Goal: Information Seeking & Learning: Learn about a topic

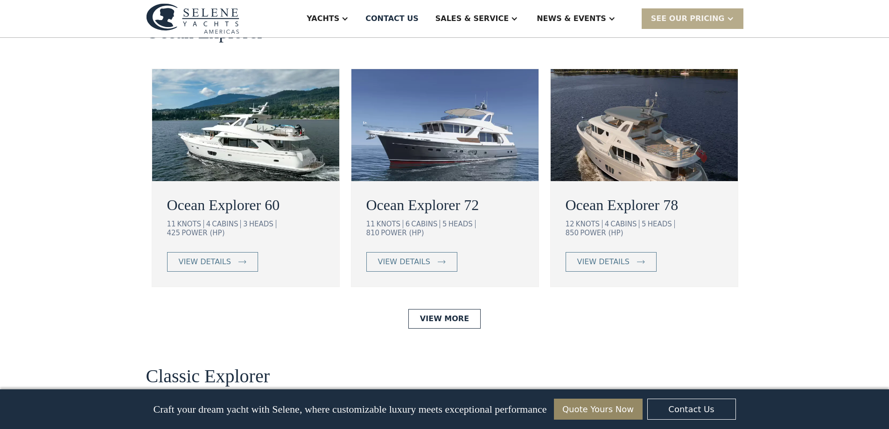
scroll to position [1772, 0]
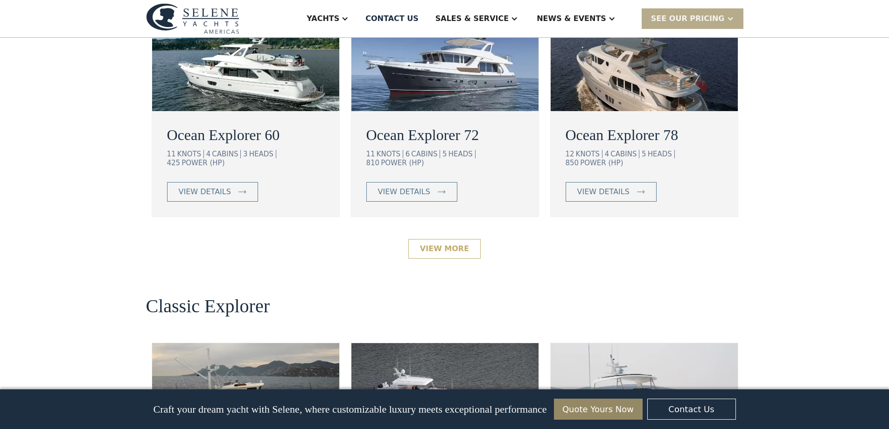
click at [445, 239] on link "View More" at bounding box center [444, 249] width 72 height 20
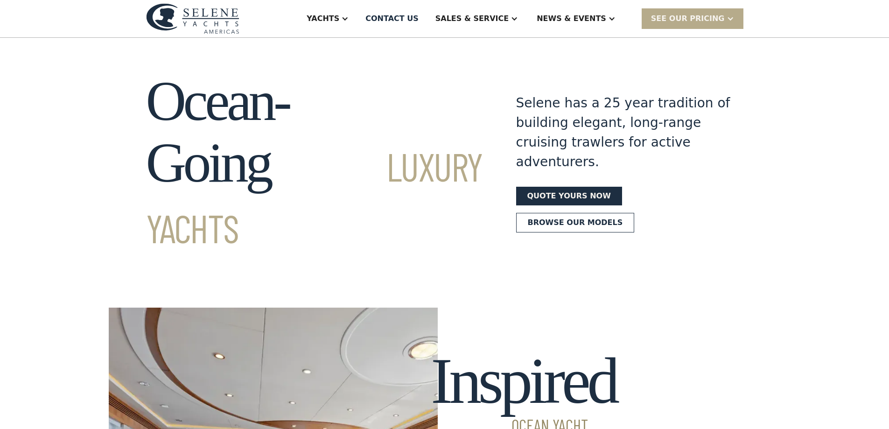
scroll to position [0, 0]
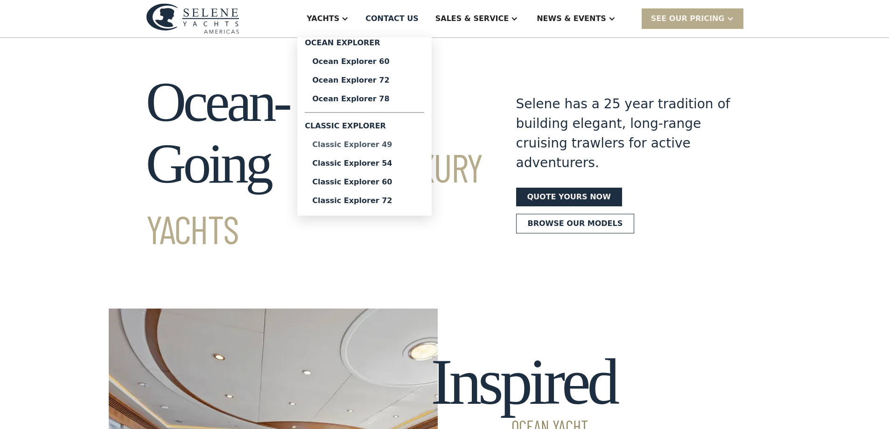
click at [394, 146] on div "Classic Explorer 49" at bounding box center [364, 144] width 104 height 7
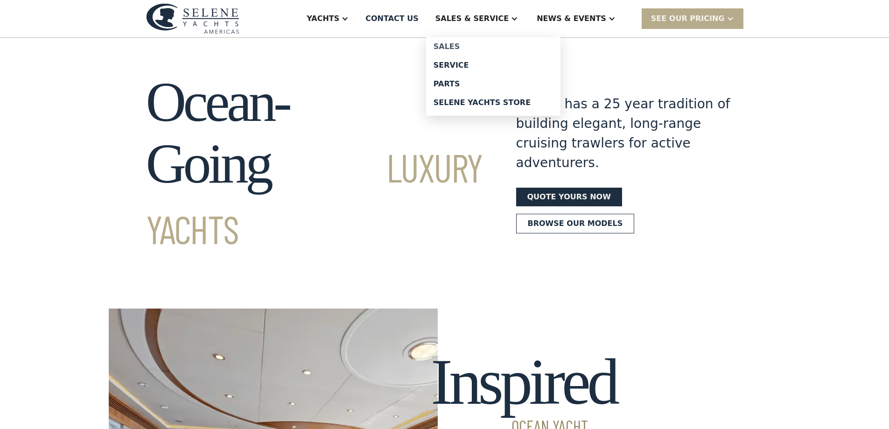
click at [492, 44] on div "Sales" at bounding box center [492, 46] width 119 height 7
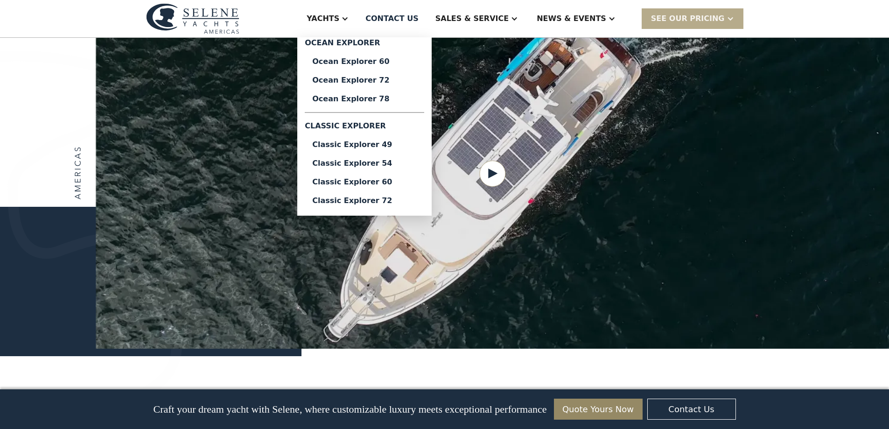
scroll to position [1166, 0]
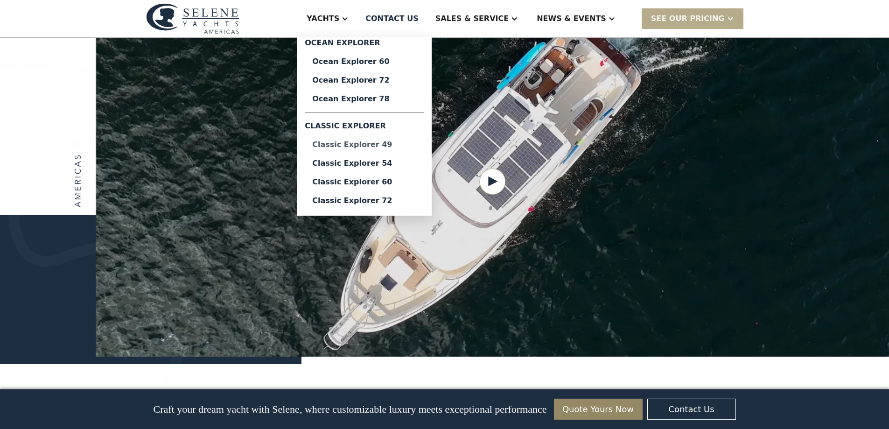
click at [396, 143] on div "Classic Explorer 49" at bounding box center [364, 144] width 104 height 7
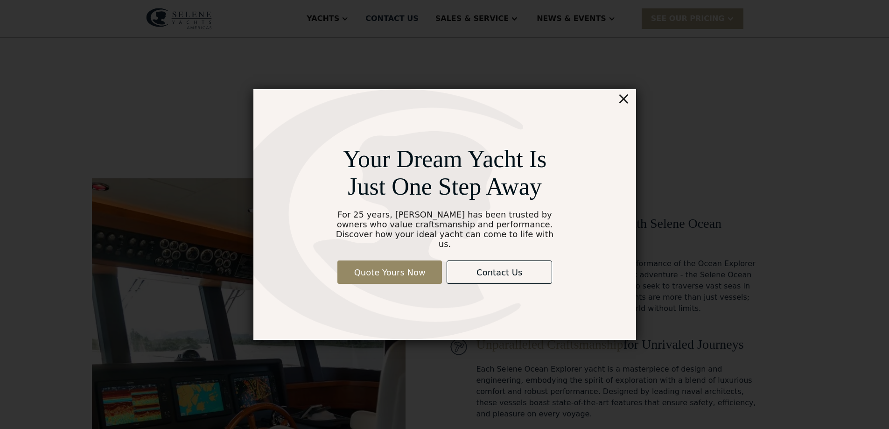
click at [627, 104] on div "×" at bounding box center [623, 98] width 14 height 19
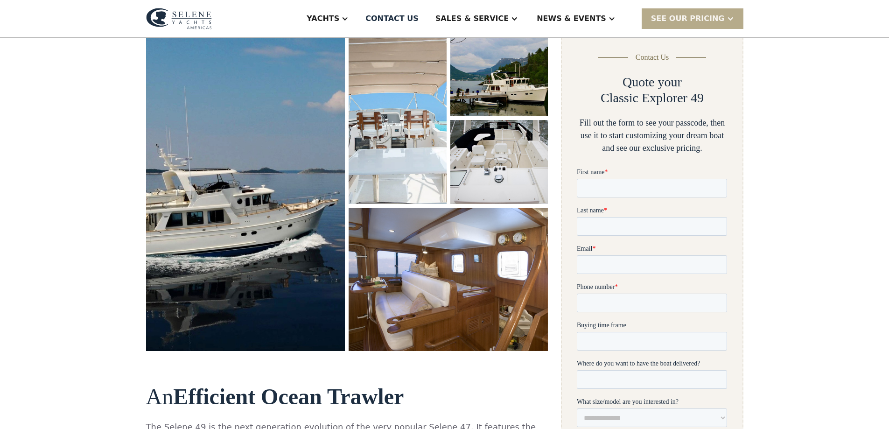
click at [242, 221] on img "open lightbox" at bounding box center [245, 191] width 199 height 319
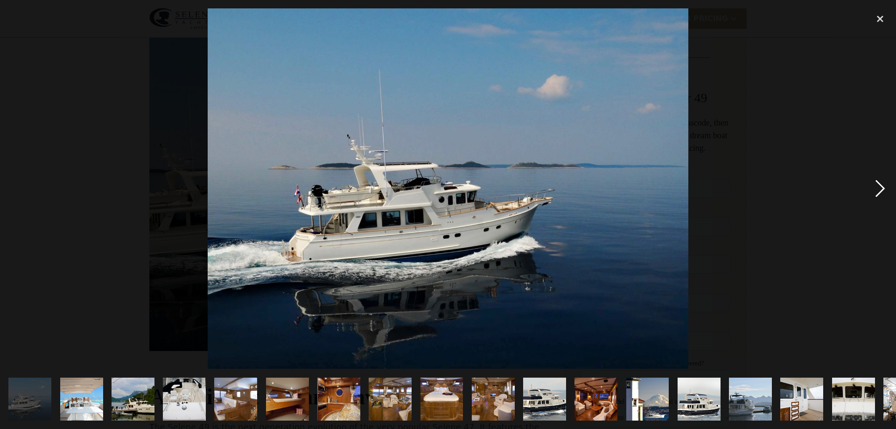
click at [870, 194] on div "next image" at bounding box center [880, 188] width 32 height 360
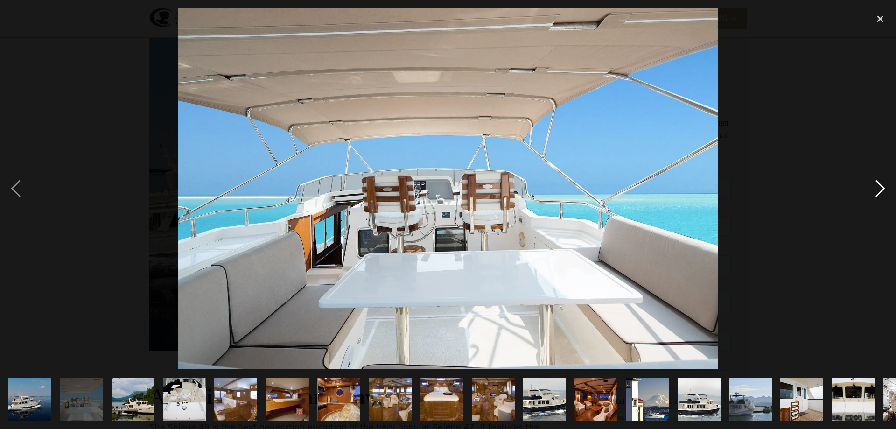
click at [870, 194] on div "next image" at bounding box center [880, 188] width 32 height 360
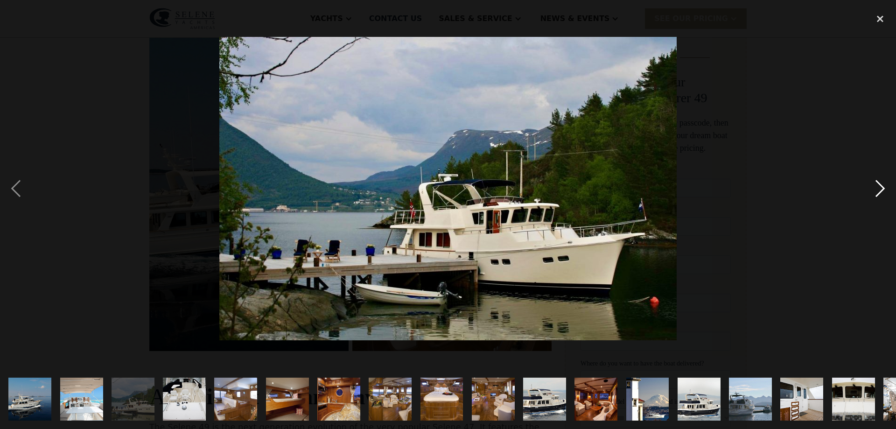
click at [870, 194] on div "next image" at bounding box center [880, 188] width 32 height 360
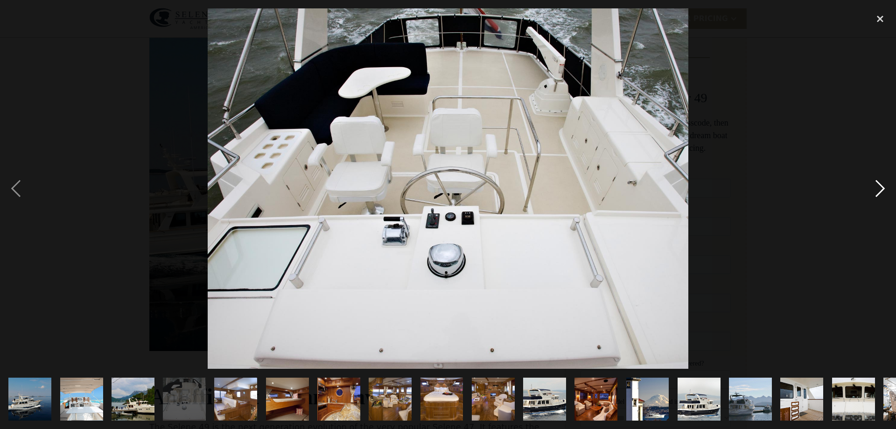
click at [870, 194] on div "next image" at bounding box center [880, 188] width 32 height 360
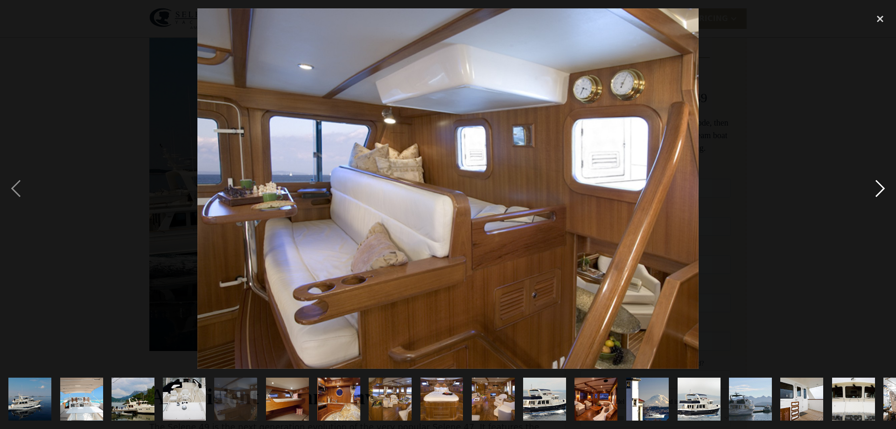
click at [870, 194] on div "next image" at bounding box center [880, 188] width 32 height 360
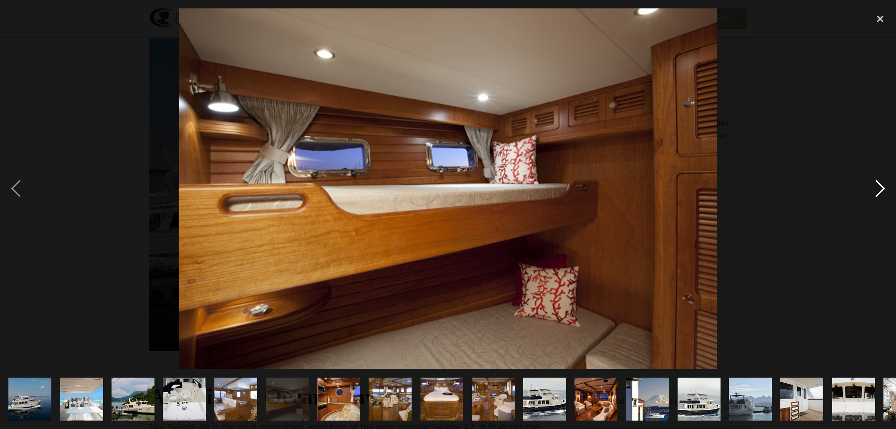
click at [870, 194] on div "next image" at bounding box center [880, 188] width 32 height 360
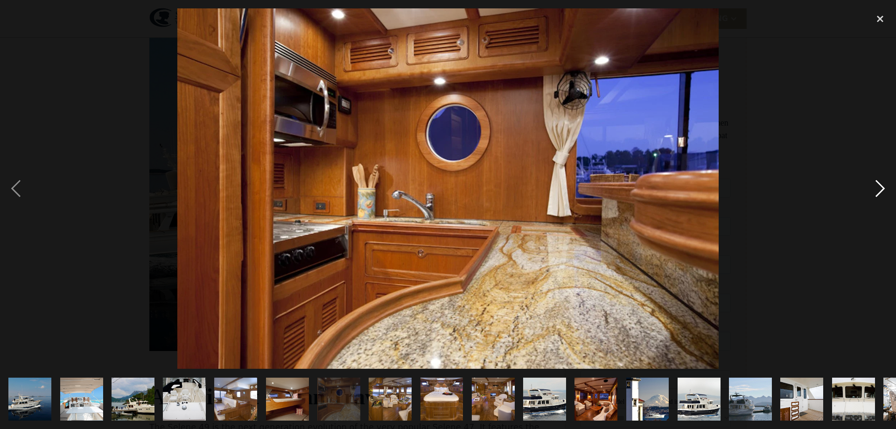
click at [870, 194] on div "next image" at bounding box center [880, 188] width 32 height 360
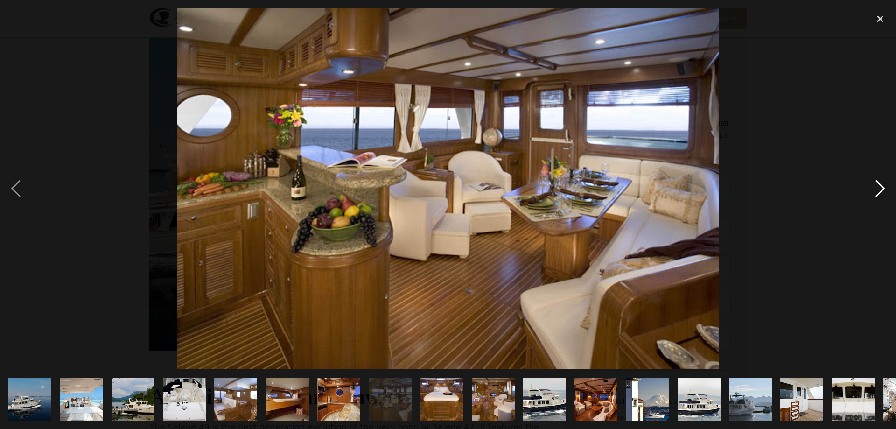
click at [870, 194] on div "next image" at bounding box center [880, 188] width 32 height 360
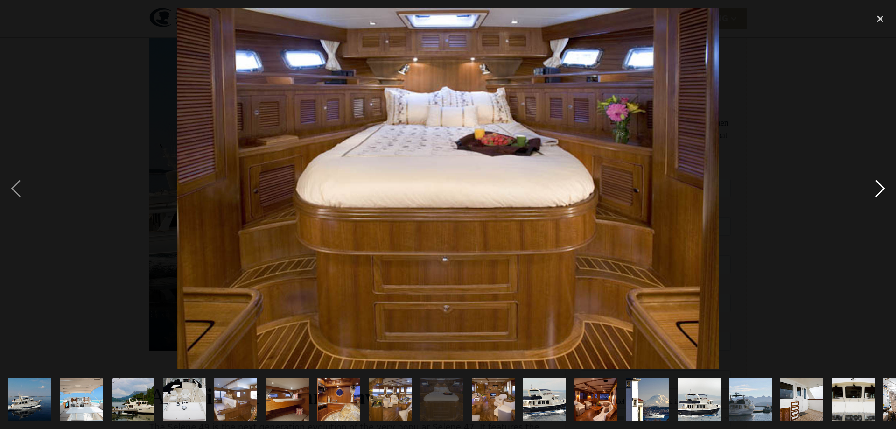
click at [870, 194] on div "next image" at bounding box center [880, 188] width 32 height 360
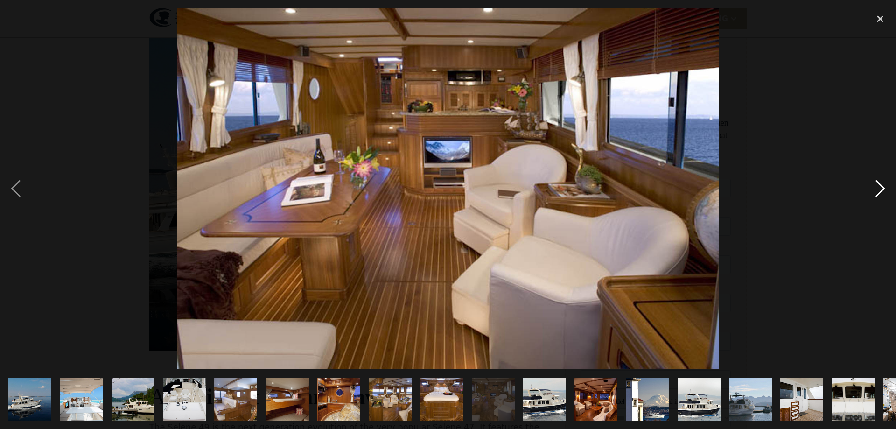
click at [870, 194] on div "next image" at bounding box center [880, 188] width 32 height 360
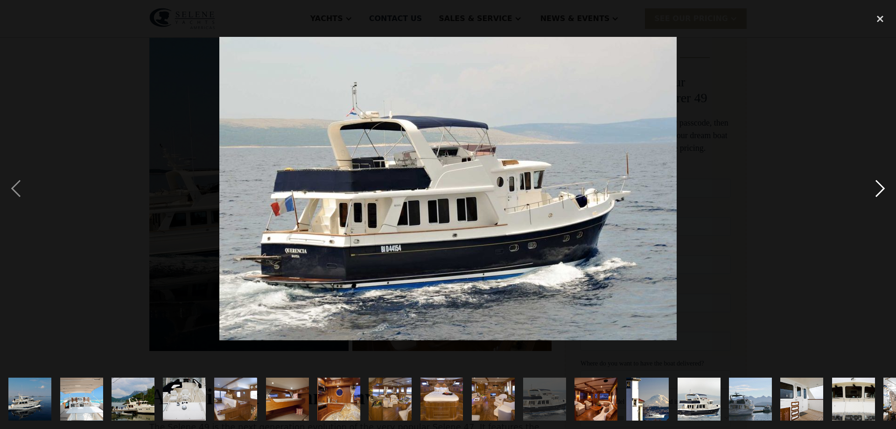
click at [870, 194] on div "next image" at bounding box center [880, 188] width 32 height 360
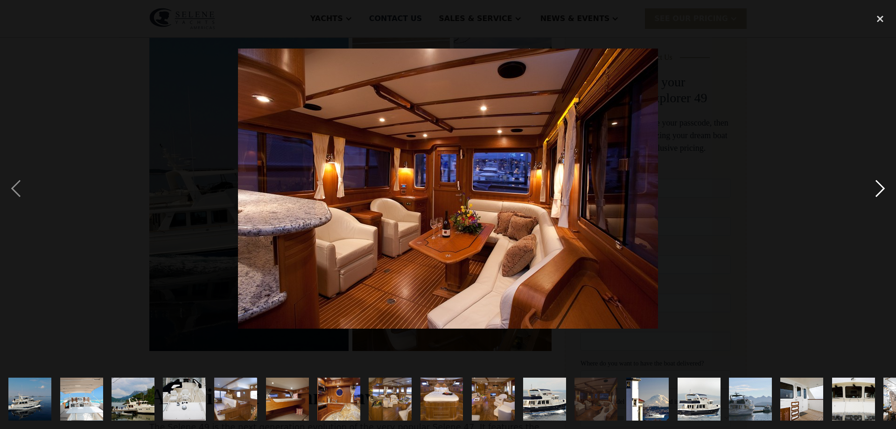
click at [870, 194] on div "next image" at bounding box center [880, 188] width 32 height 360
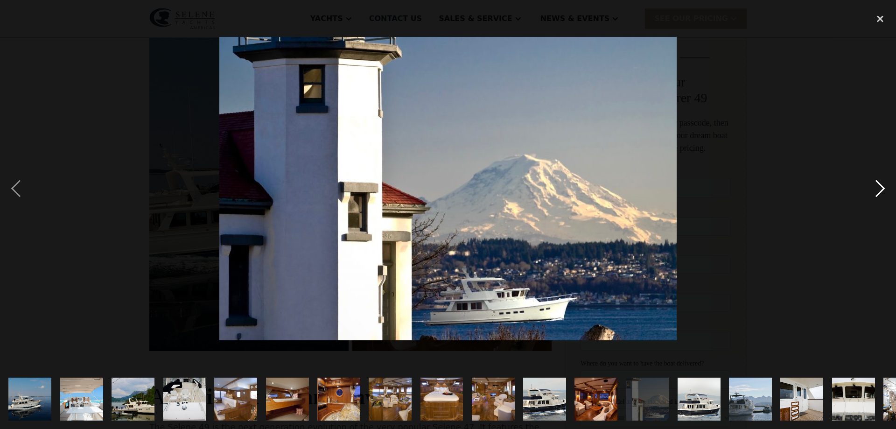
click at [870, 194] on div "next image" at bounding box center [880, 188] width 32 height 360
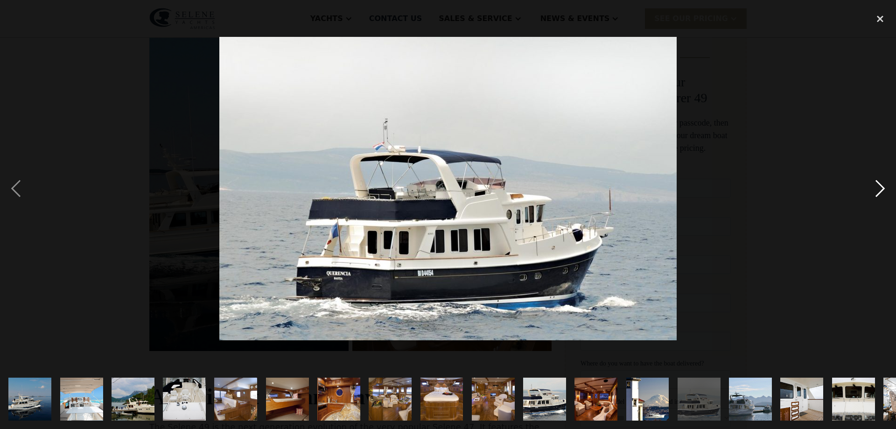
click at [870, 194] on div "next image" at bounding box center [880, 188] width 32 height 360
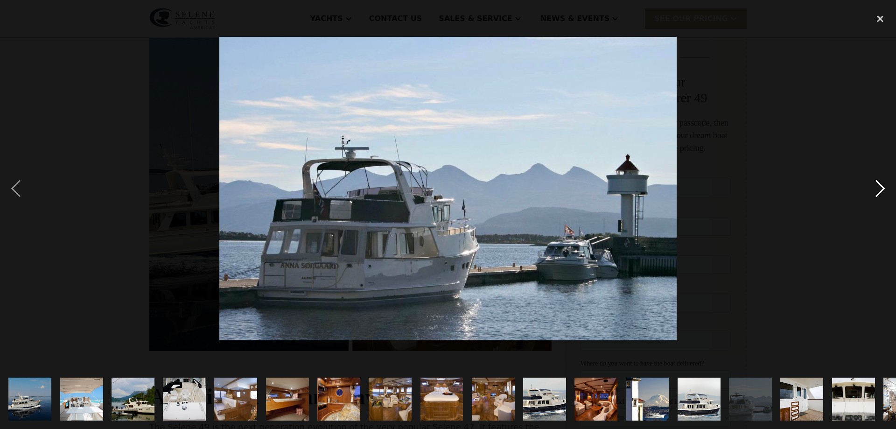
click at [870, 194] on div "next image" at bounding box center [880, 188] width 32 height 360
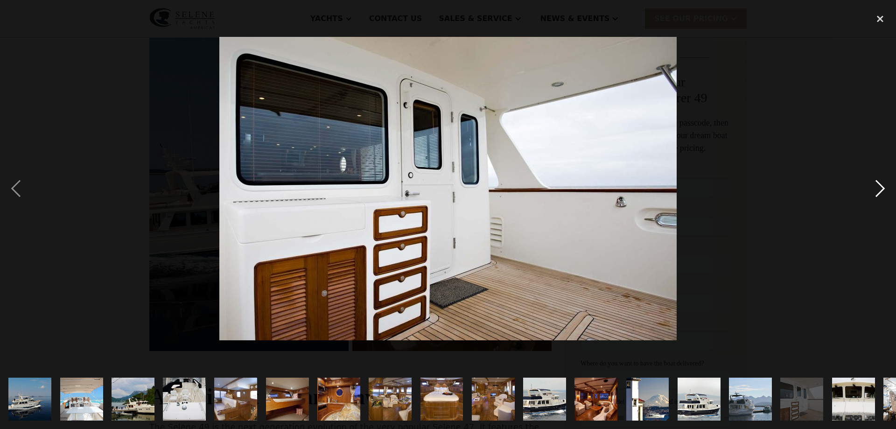
click at [870, 194] on div "next image" at bounding box center [880, 188] width 32 height 360
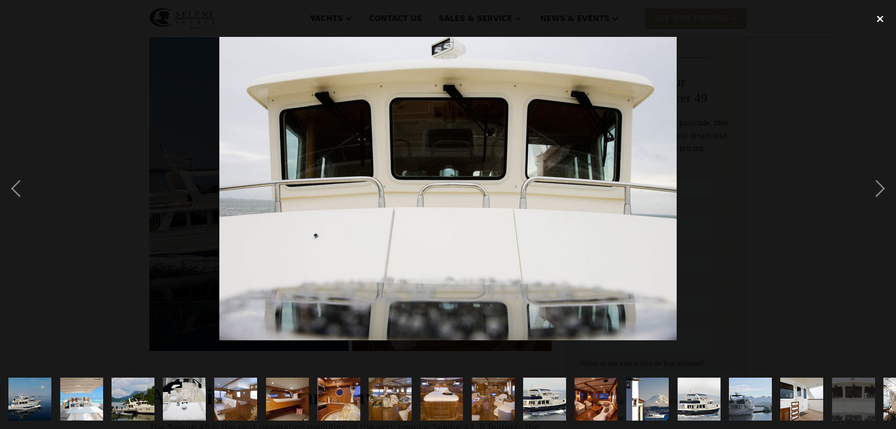
click at [881, 21] on div "close lightbox" at bounding box center [880, 18] width 32 height 21
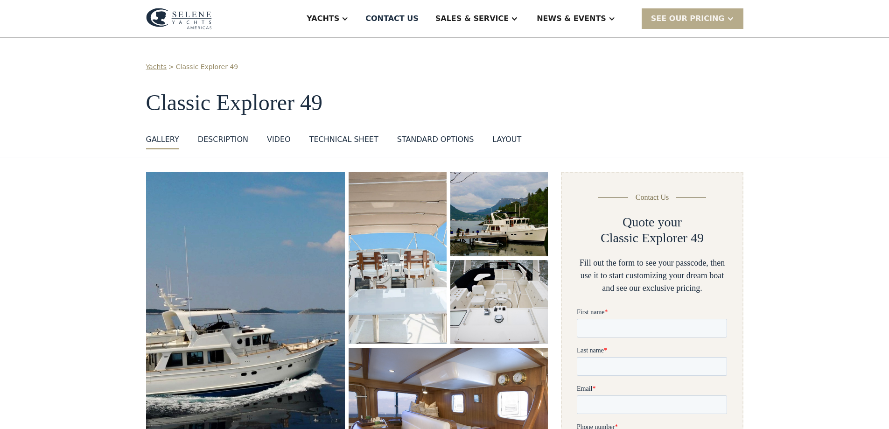
scroll to position [47, 0]
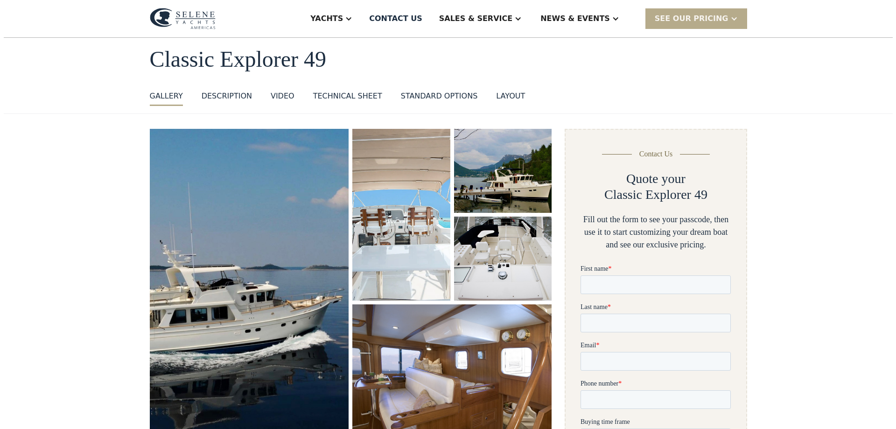
scroll to position [93, 0]
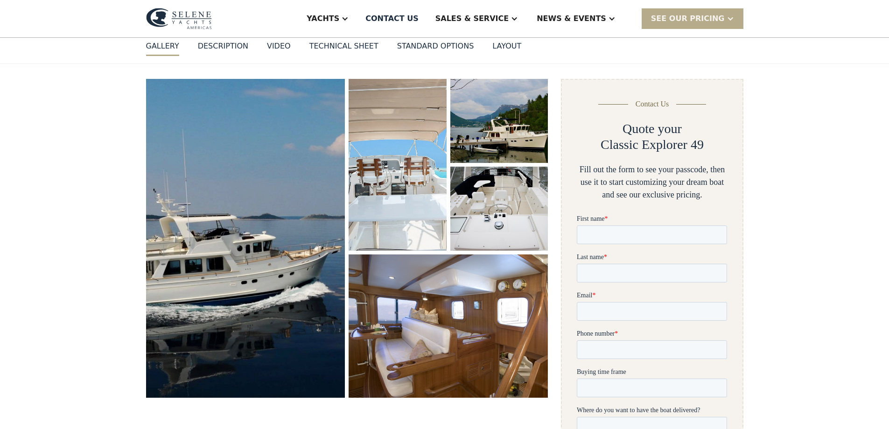
click at [196, 278] on img "open lightbox" at bounding box center [245, 238] width 206 height 330
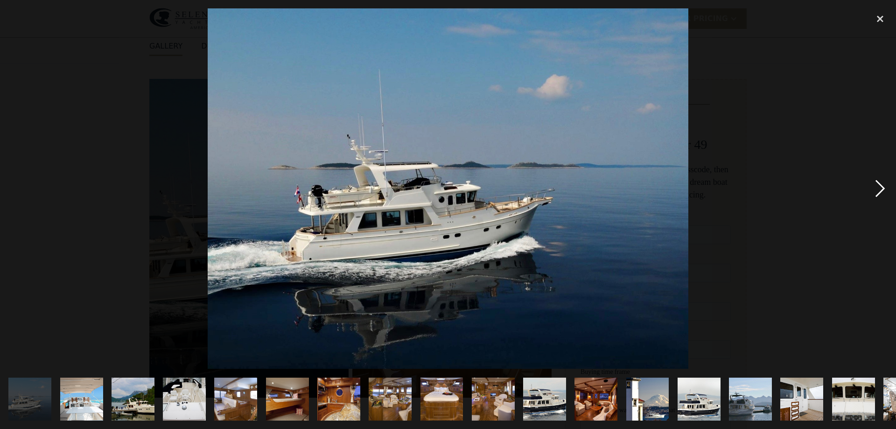
click at [875, 193] on div "next image" at bounding box center [880, 188] width 32 height 360
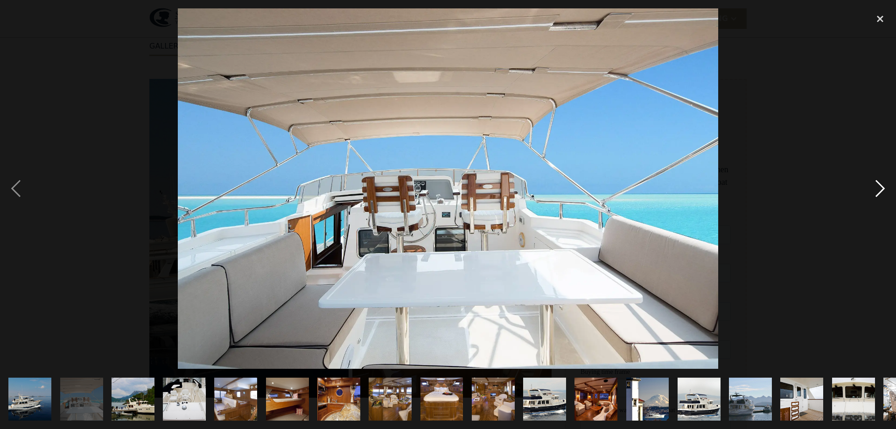
click at [875, 193] on div "next image" at bounding box center [880, 188] width 32 height 360
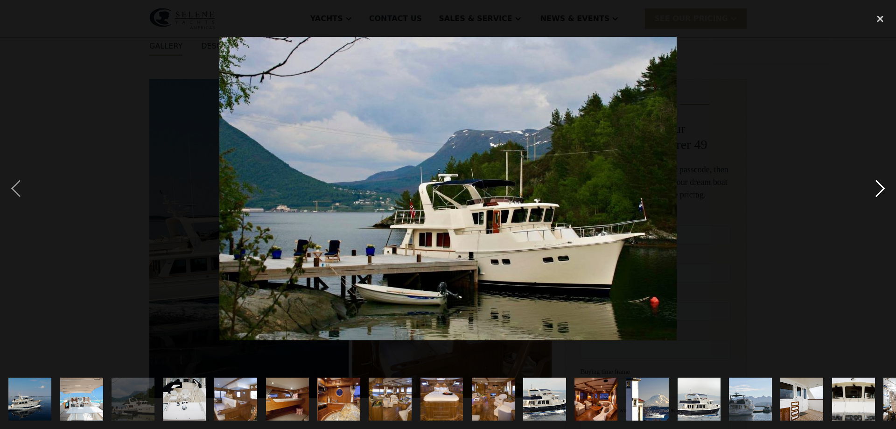
click at [875, 193] on div "next image" at bounding box center [880, 188] width 32 height 360
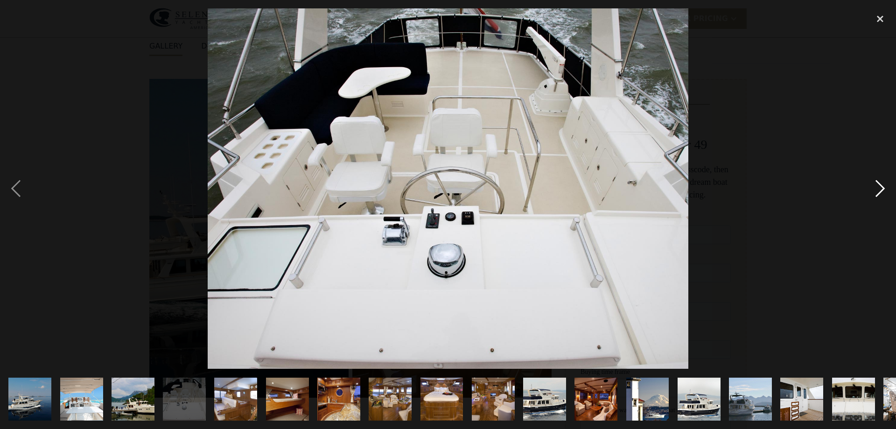
click at [875, 193] on div "next image" at bounding box center [880, 188] width 32 height 360
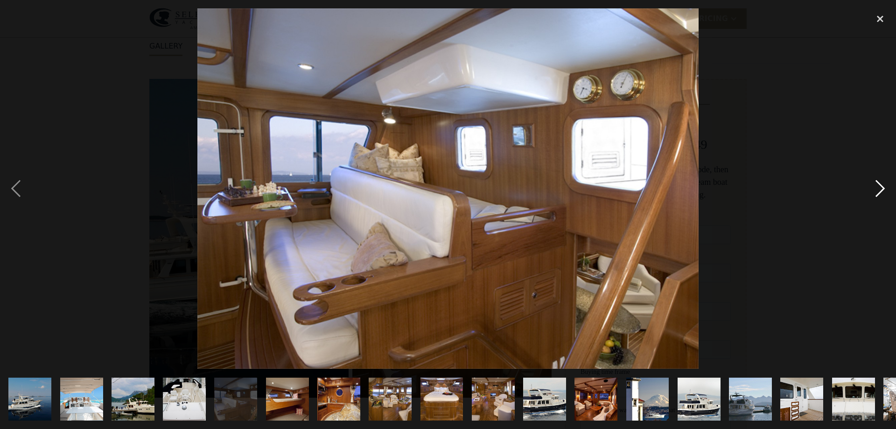
click at [875, 193] on div "next image" at bounding box center [880, 188] width 32 height 360
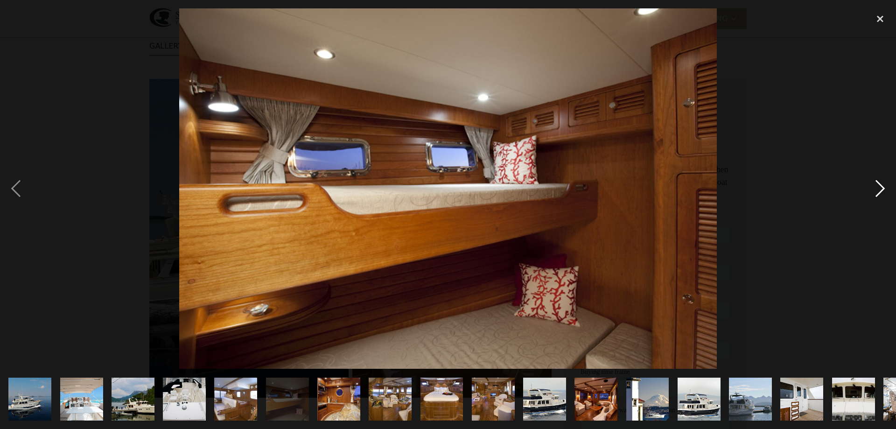
click at [875, 193] on div "next image" at bounding box center [880, 188] width 32 height 360
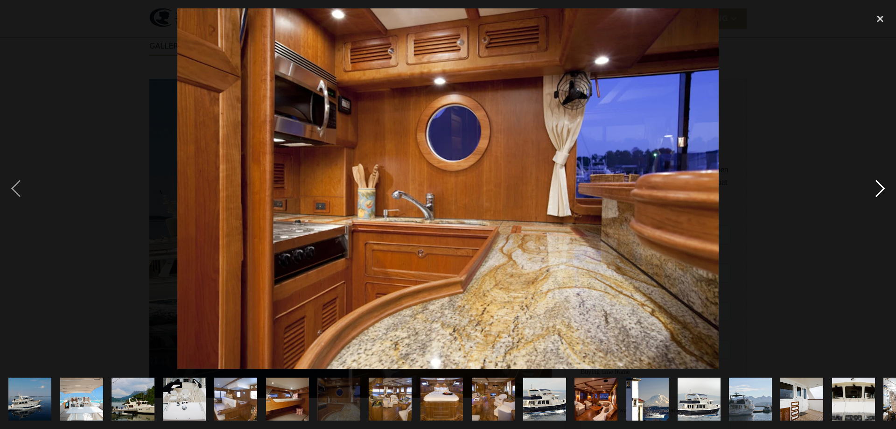
click at [875, 193] on div "next image" at bounding box center [880, 188] width 32 height 360
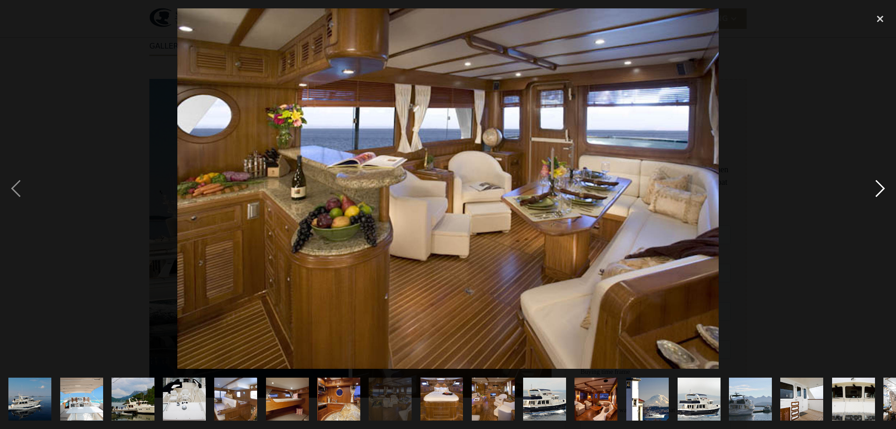
click at [875, 193] on div "next image" at bounding box center [880, 188] width 32 height 360
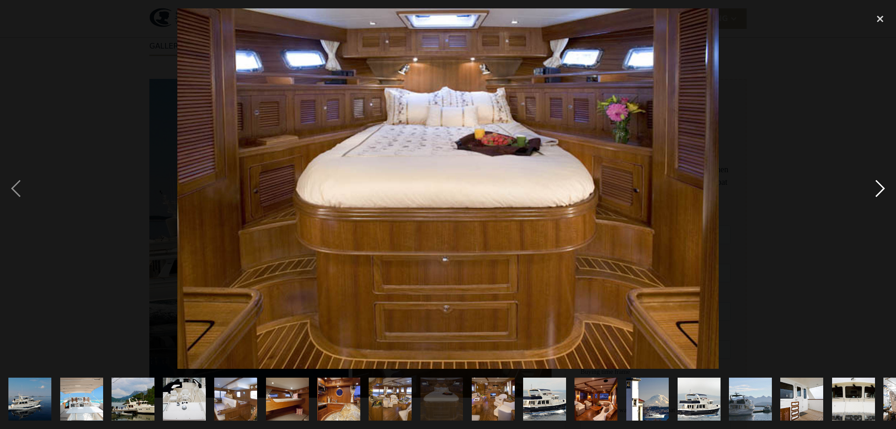
click at [875, 193] on div "next image" at bounding box center [880, 188] width 32 height 360
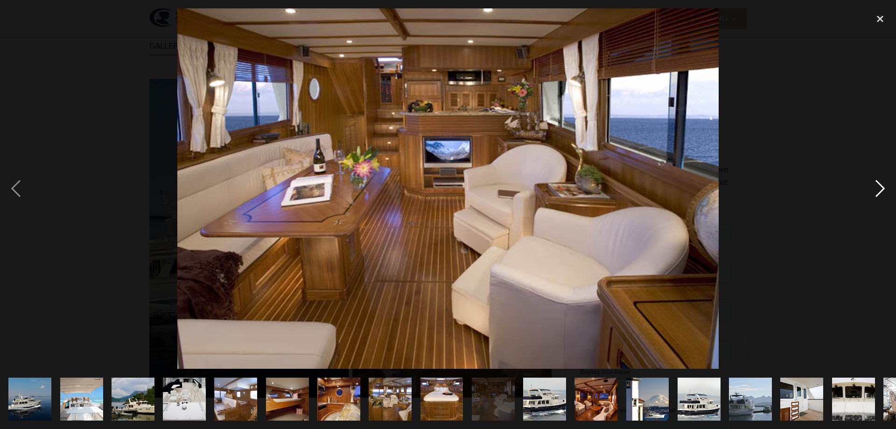
click at [875, 193] on div "next image" at bounding box center [880, 188] width 32 height 360
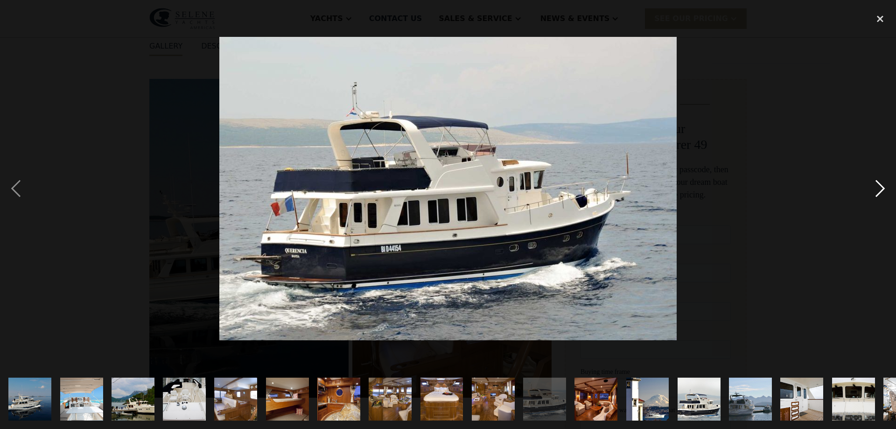
click at [875, 193] on div "next image" at bounding box center [880, 188] width 32 height 360
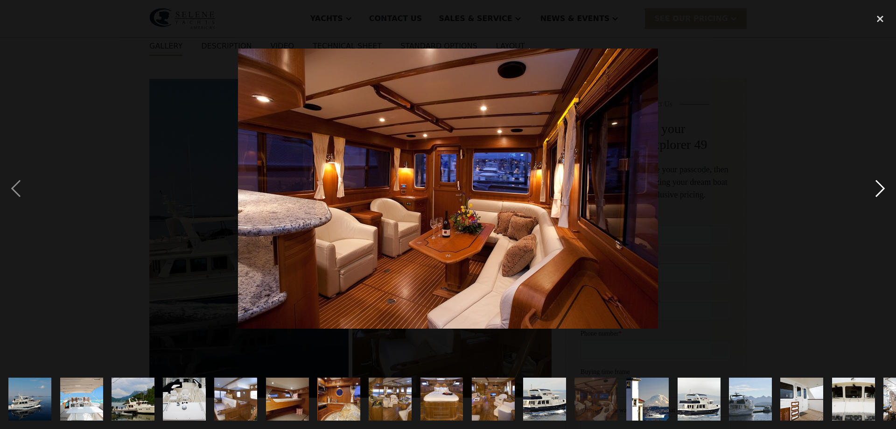
click at [875, 193] on div "next image" at bounding box center [880, 188] width 32 height 360
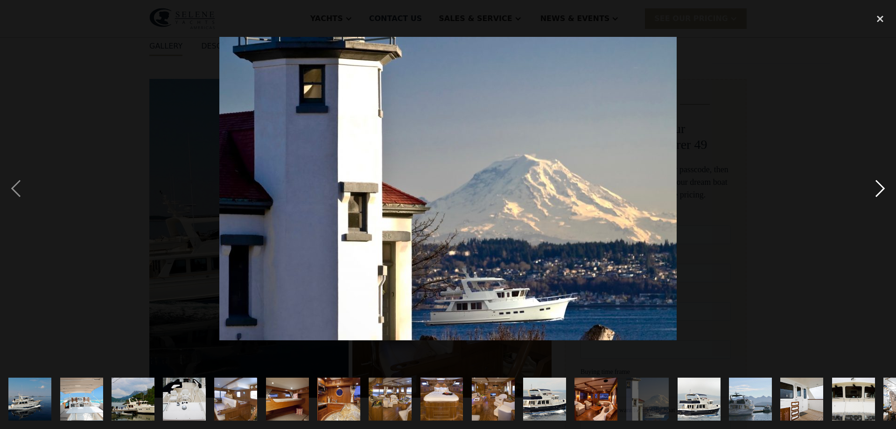
click at [875, 193] on div "next image" at bounding box center [880, 188] width 32 height 360
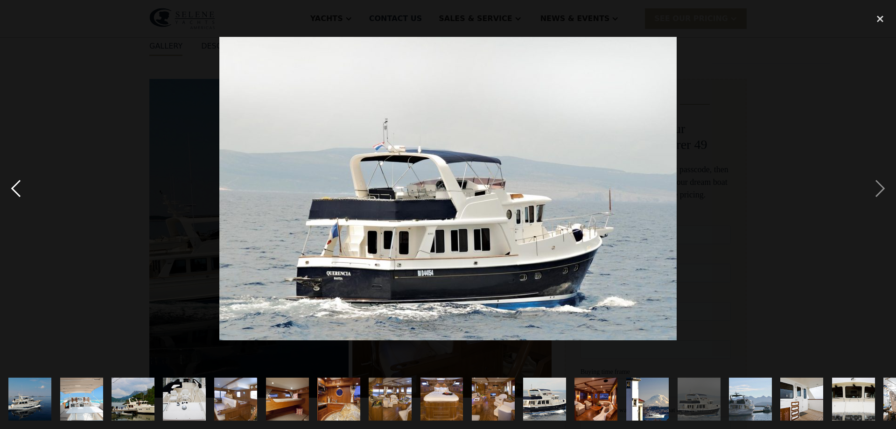
click at [21, 194] on div "previous image" at bounding box center [16, 188] width 32 height 360
